Goal: Task Accomplishment & Management: Manage account settings

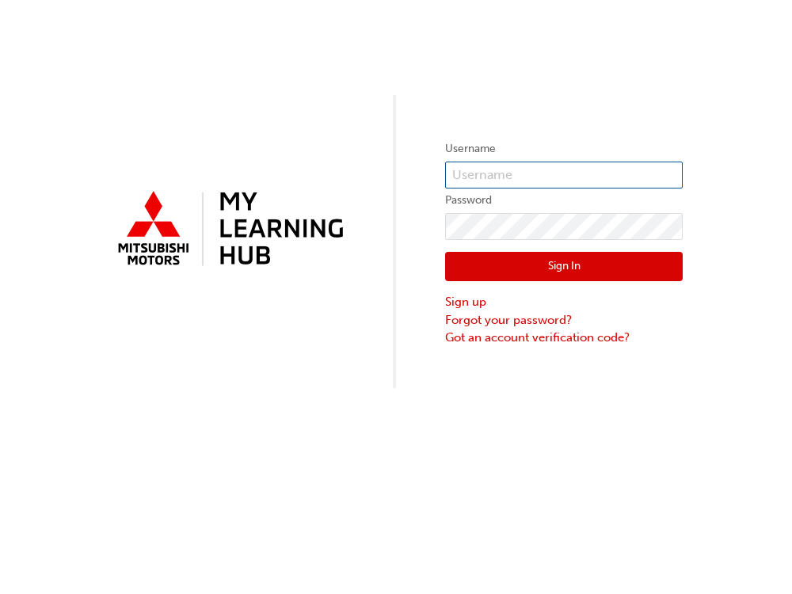
click at [532, 173] on input "text" at bounding box center [563, 174] width 237 height 27
type input "35973"
click at [546, 265] on button "Sign In" at bounding box center [563, 267] width 237 height 30
type input "35973"
click at [504, 261] on button "Sign In" at bounding box center [563, 267] width 237 height 30
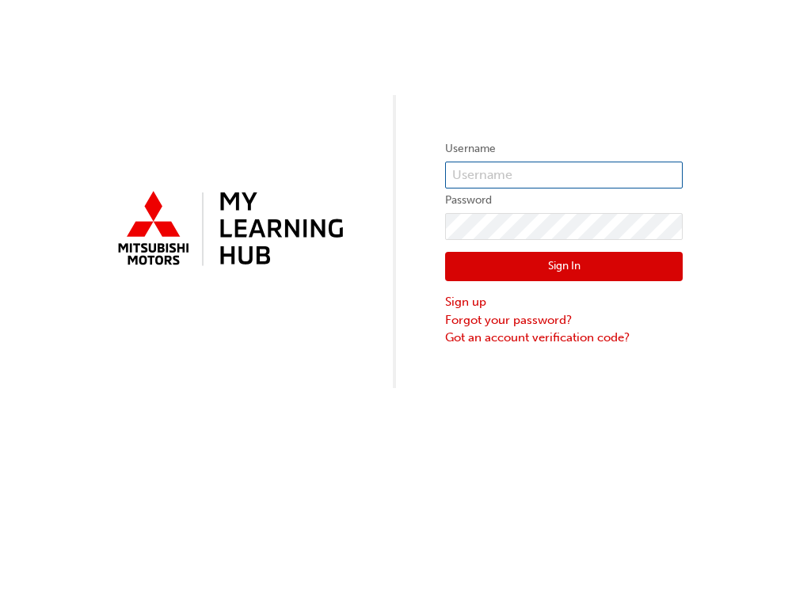
type input "35973"
drag, startPoint x: 559, startPoint y: 169, endPoint x: 277, endPoint y: 149, distance: 282.5
click at [277, 149] on div "Username 35973 Password Sign In Sign up Forgot your password? Got an account ve…" at bounding box center [396, 194] width 792 height 388
type input "w"
type input "W911JRICHARD"
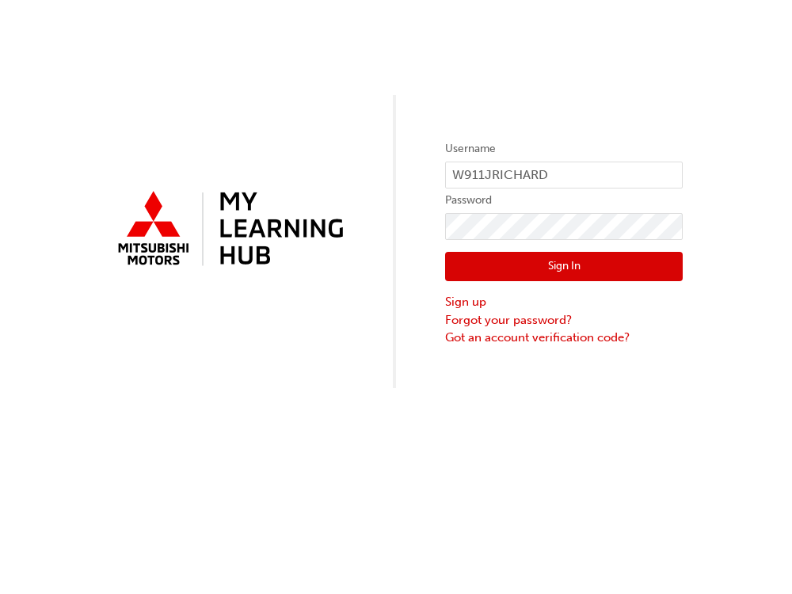
click at [602, 267] on button "Sign In" at bounding box center [563, 267] width 237 height 30
click at [520, 176] on input "35973" at bounding box center [563, 174] width 237 height 27
type input "3"
type input "J"
type input "jake@pilbaramitsubishi.com.au"
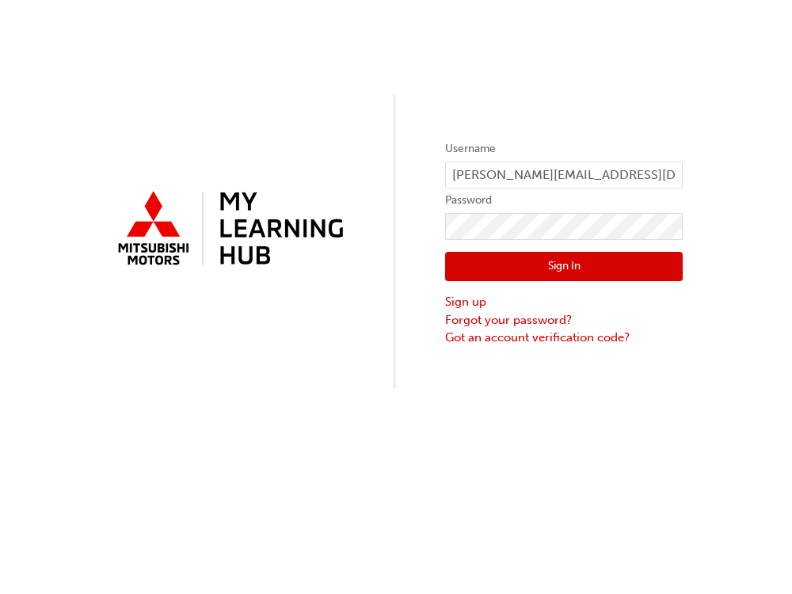
click at [544, 268] on button "Sign In" at bounding box center [563, 267] width 237 height 30
